Goal: Task Accomplishment & Management: Manage account settings

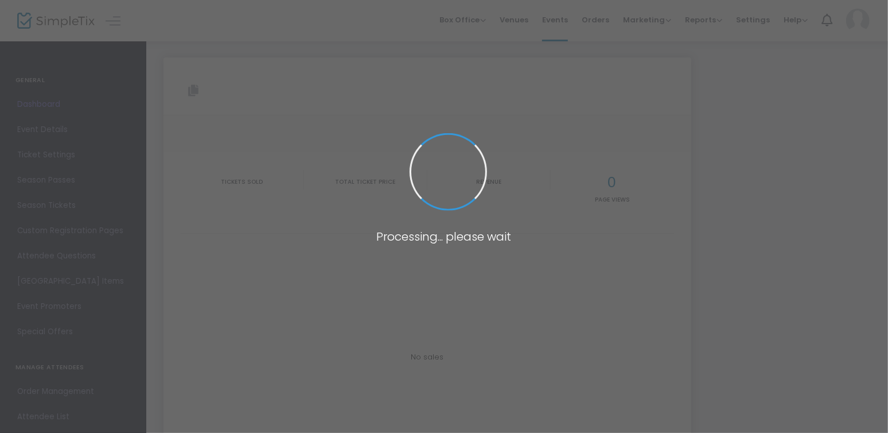
type input "[URL][DOMAIN_NAME]"
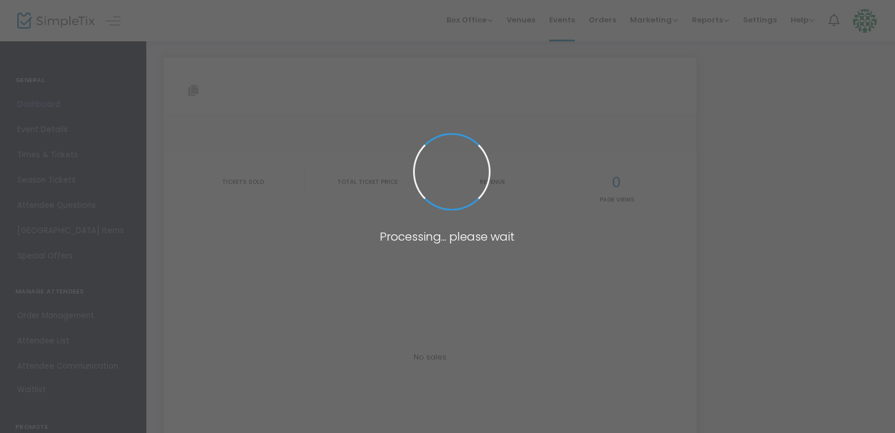
type input "[URL][DOMAIN_NAME]"
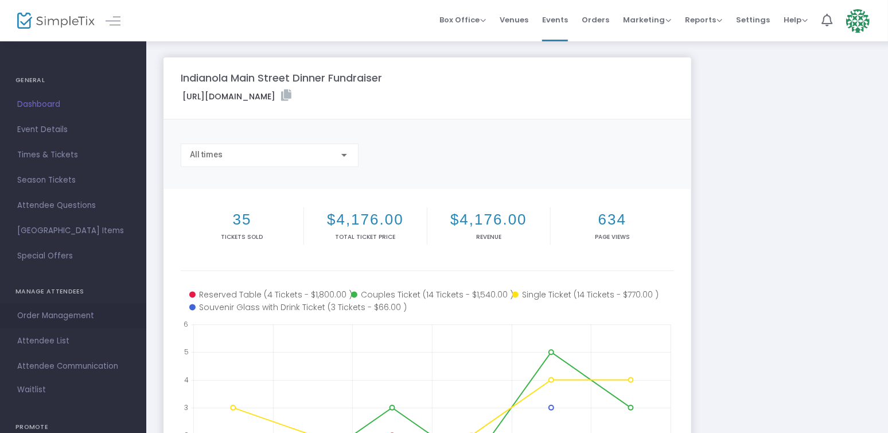
click at [69, 316] on span "Order Management" at bounding box center [73, 315] width 112 height 15
